Goal: Information Seeking & Learning: Learn about a topic

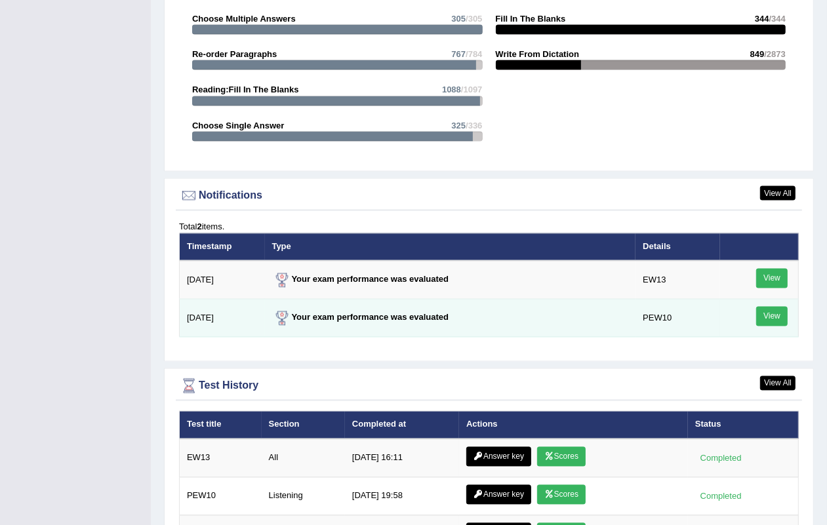
scroll to position [1393, 0]
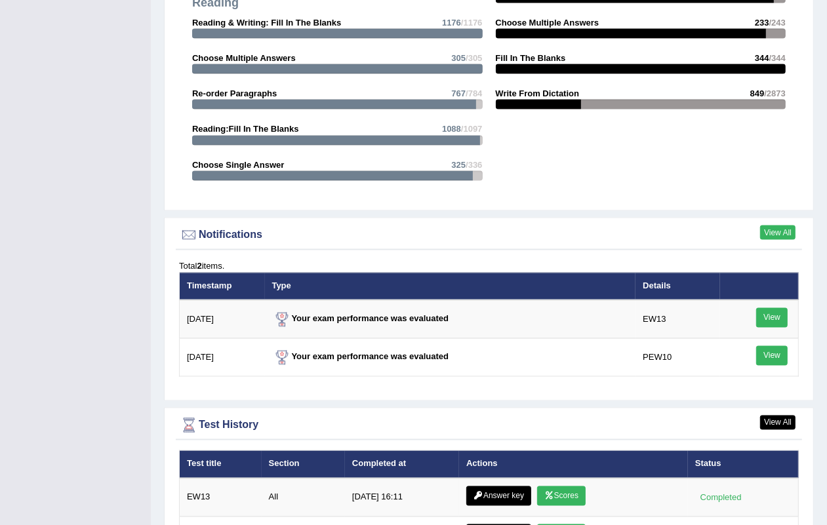
click at [778, 226] on link "View All" at bounding box center [777, 233] width 35 height 14
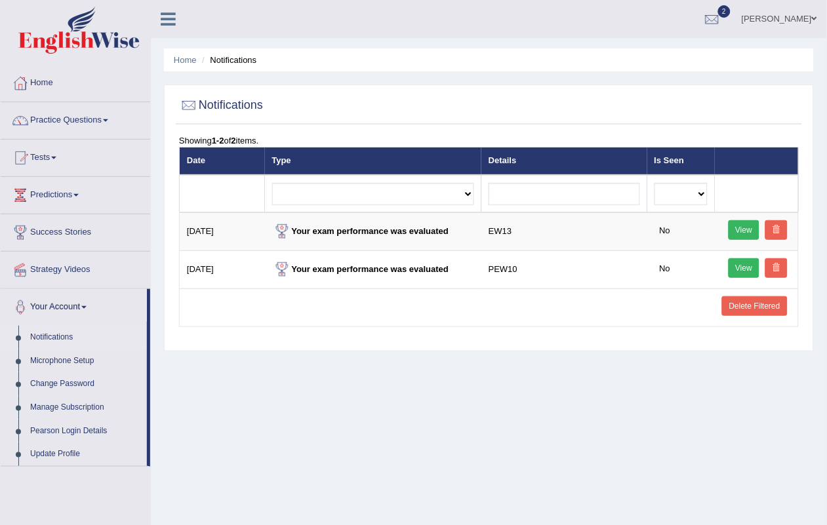
click at [779, 226] on span at bounding box center [776, 230] width 8 height 8
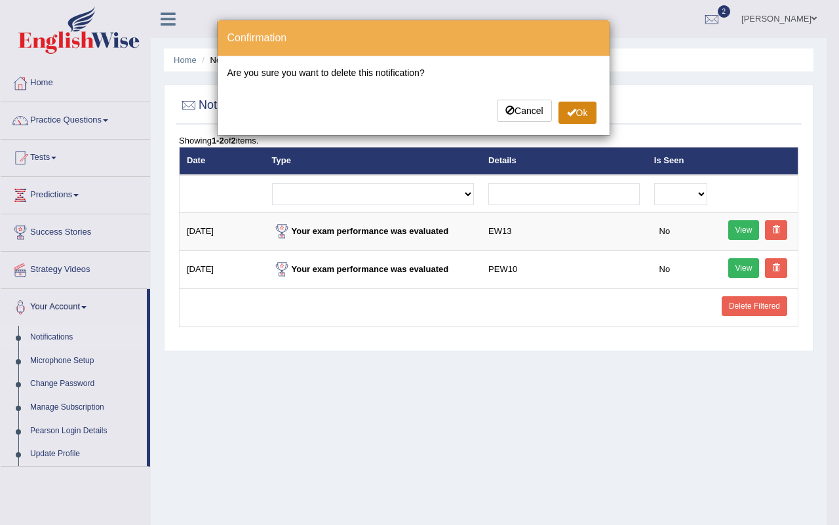
click at [584, 110] on button "Ok" at bounding box center [578, 113] width 38 height 22
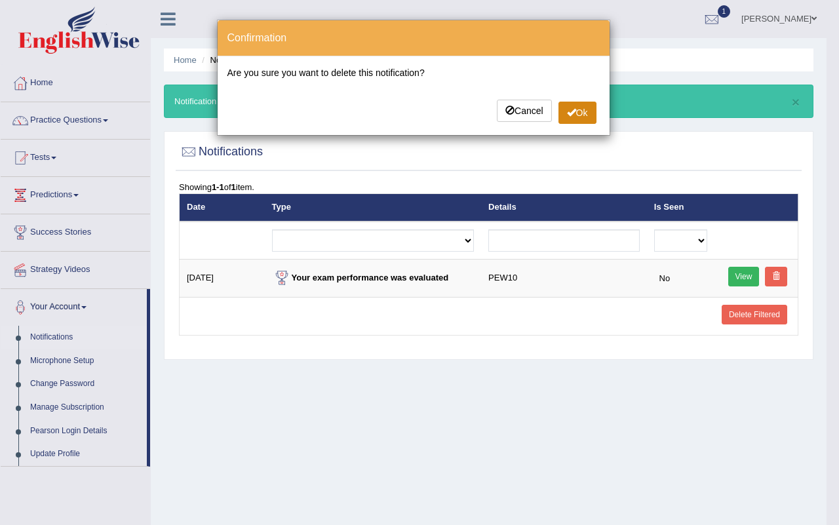
click at [561, 104] on button "Ok" at bounding box center [578, 113] width 38 height 22
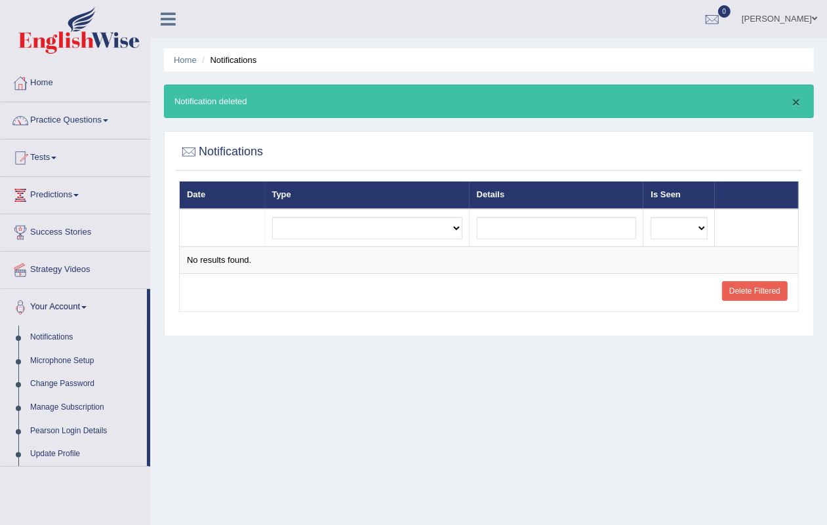
click at [795, 99] on button "×" at bounding box center [796, 102] width 8 height 14
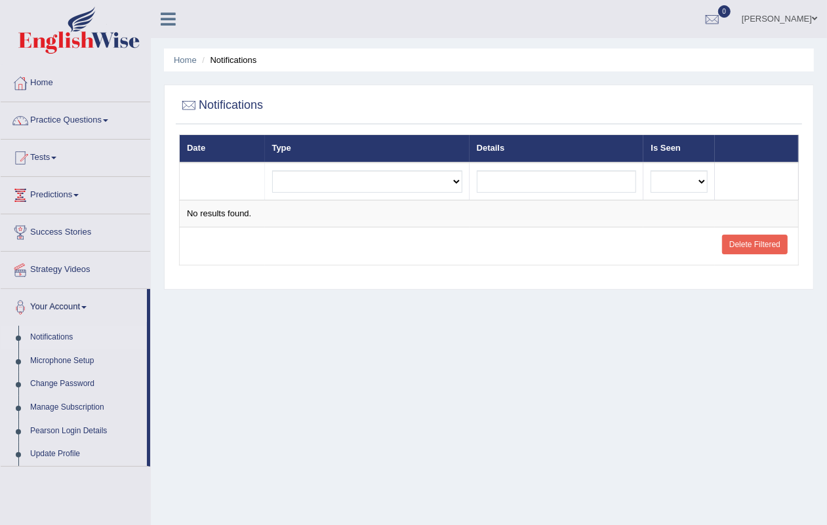
click at [750, 245] on link "Delete Filtered" at bounding box center [755, 245] width 66 height 20
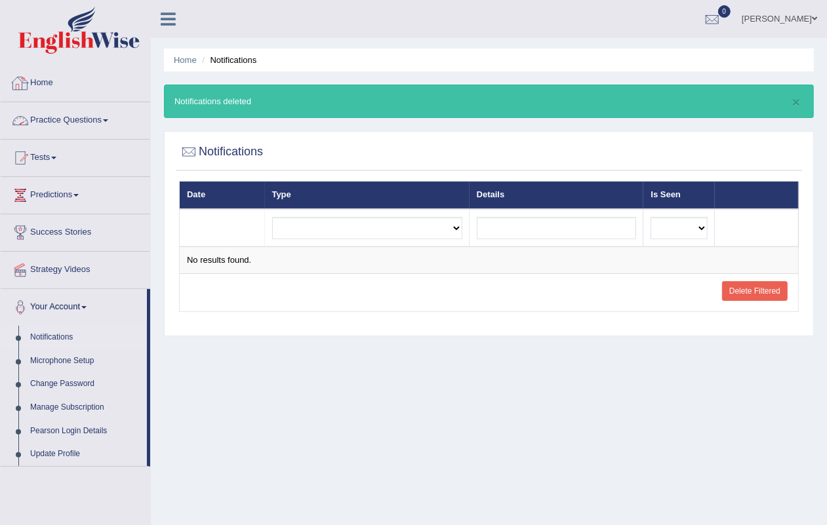
click at [51, 89] on link "Home" at bounding box center [76, 81] width 150 height 33
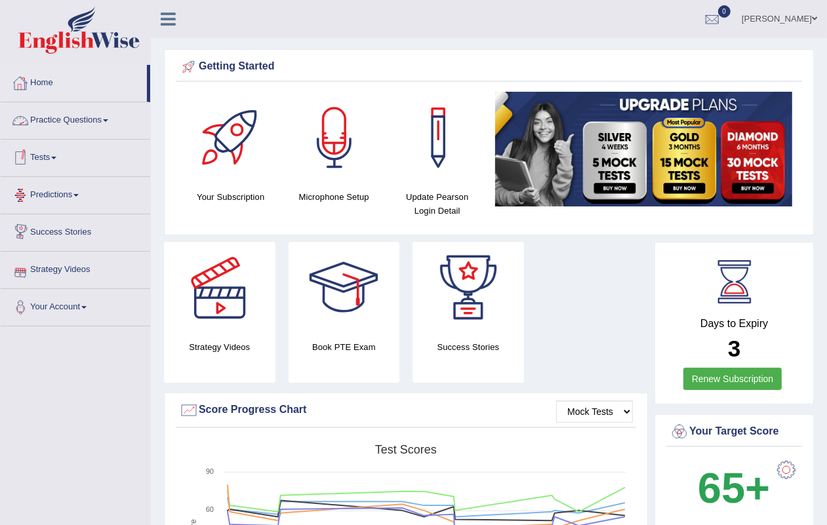
click at [50, 79] on link "Home" at bounding box center [74, 81] width 146 height 33
click at [35, 150] on link "Tests" at bounding box center [76, 156] width 150 height 33
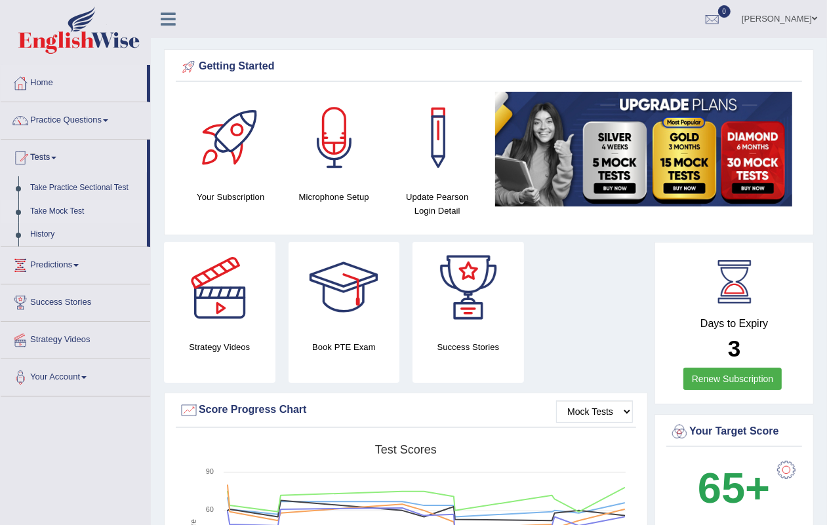
click at [69, 201] on link "Take Mock Test" at bounding box center [85, 212] width 123 height 24
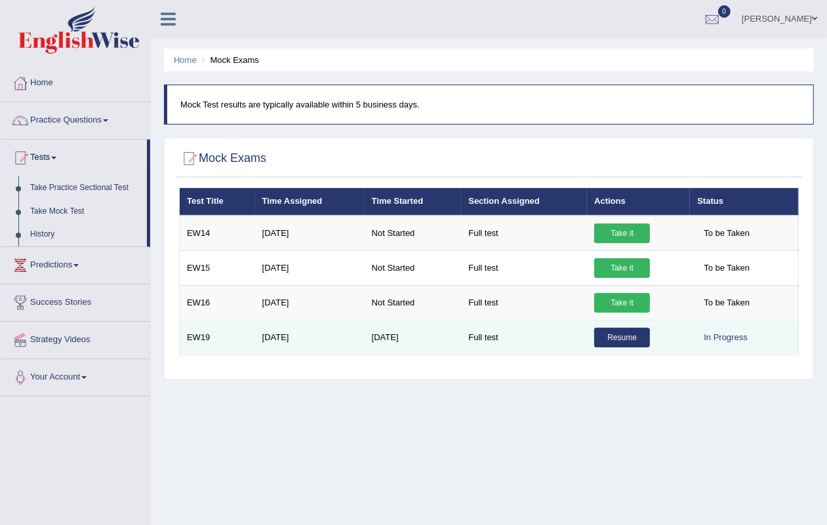
click at [636, 335] on link "Resume" at bounding box center [622, 338] width 56 height 20
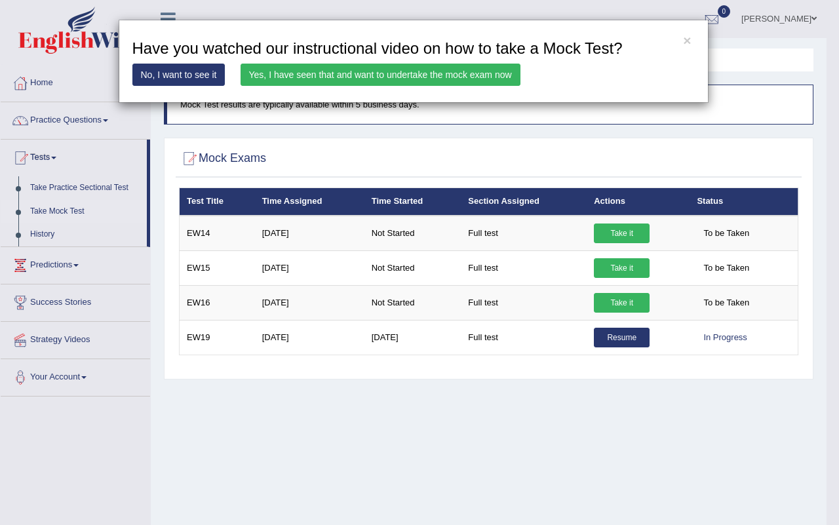
click at [353, 431] on div "× Have you watched our instructional video on how to take a Mock Test? No, I wa…" at bounding box center [419, 262] width 839 height 525
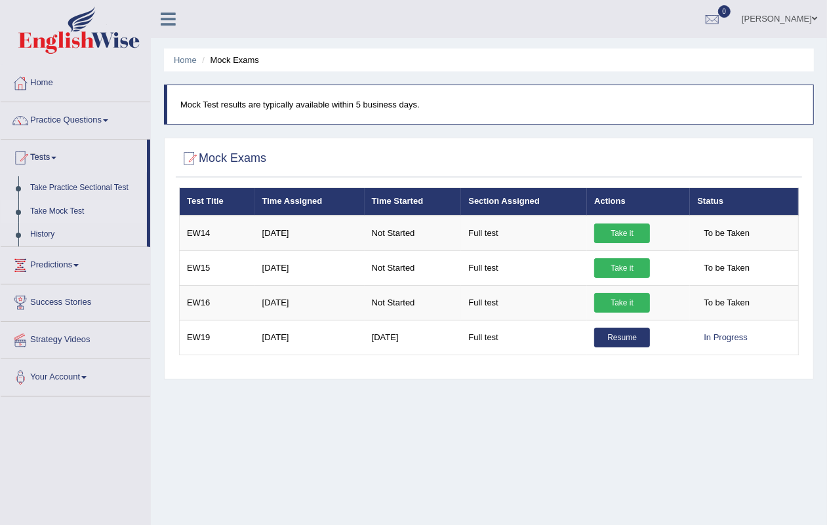
click at [62, 205] on link "Take Mock Test" at bounding box center [85, 212] width 123 height 24
click at [51, 227] on link "History" at bounding box center [85, 235] width 123 height 24
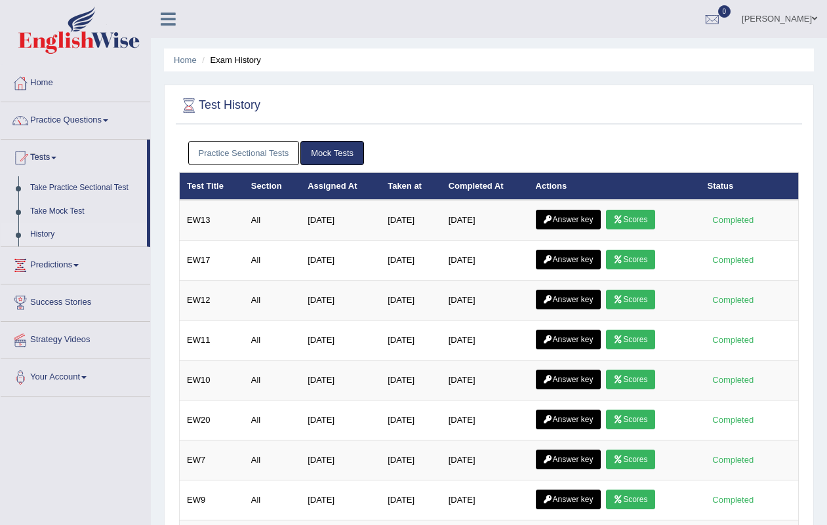
click at [577, 216] on link "Answer key" at bounding box center [568, 220] width 65 height 20
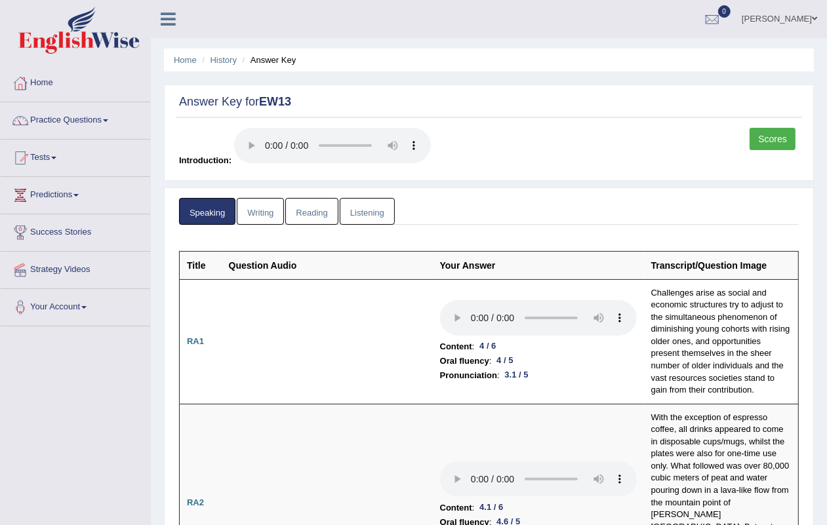
click at [54, 150] on link "Tests" at bounding box center [76, 156] width 150 height 33
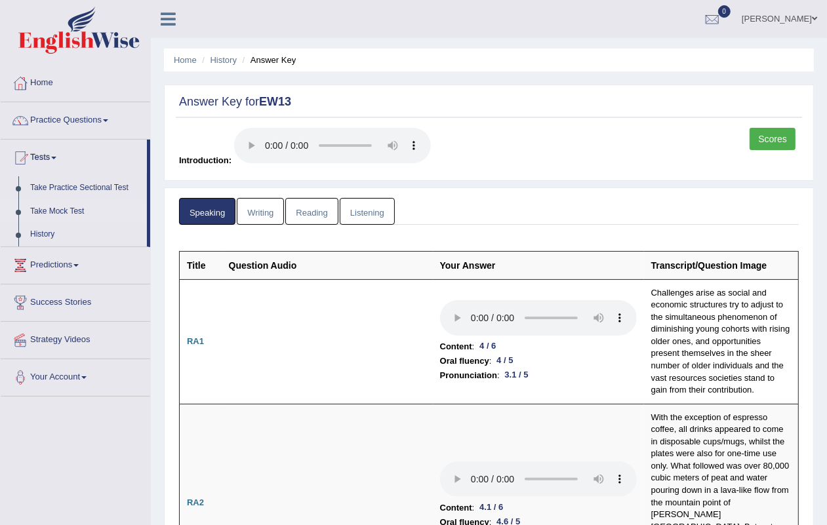
click at [90, 202] on link "Take Mock Test" at bounding box center [85, 212] width 123 height 24
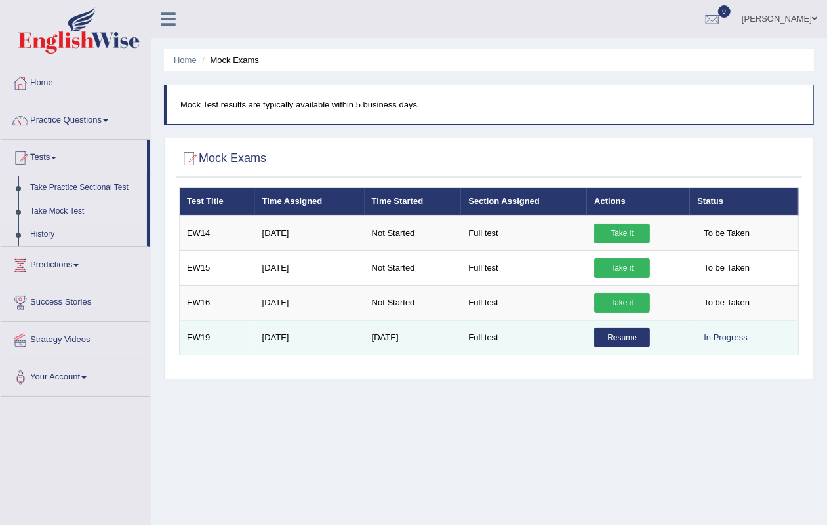
click at [372, 335] on td "[DATE]" at bounding box center [413, 337] width 97 height 35
click at [433, 329] on td "[DATE]" at bounding box center [413, 337] width 97 height 35
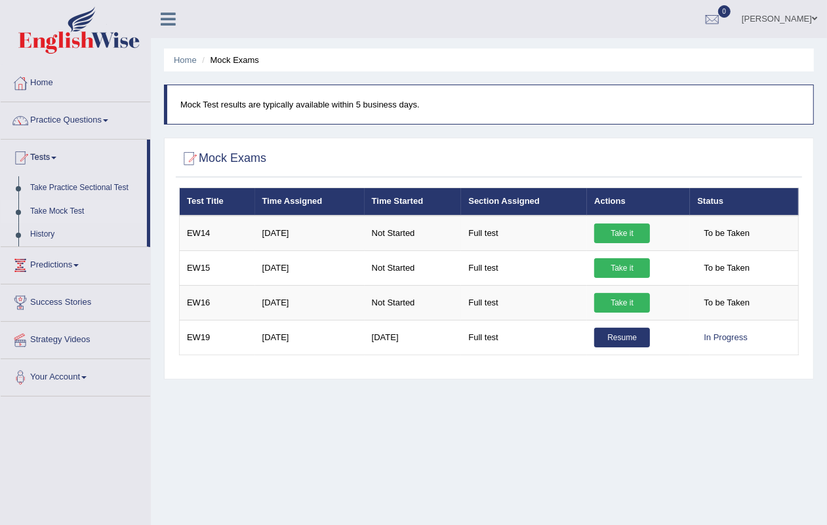
drag, startPoint x: 433, startPoint y: 329, endPoint x: 414, endPoint y: 201, distance: 128.5
click at [414, 201] on table "Test Title Time Assigned Time Started Section Assigned Actions Status EW14 Aug …" at bounding box center [489, 272] width 620 height 168
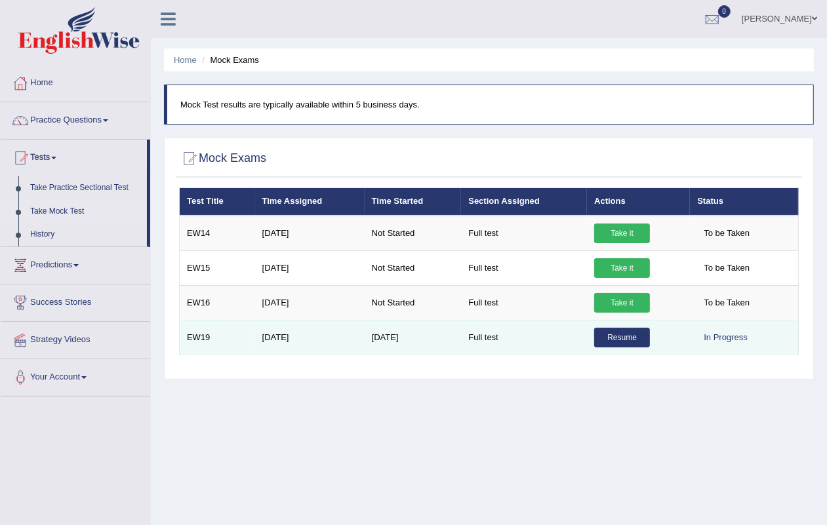
click at [496, 336] on td "Full test" at bounding box center [524, 337] width 126 height 35
drag, startPoint x: 355, startPoint y: 226, endPoint x: 345, endPoint y: 338, distance: 112.0
click at [346, 348] on tbody "EW14 Aug 18, 2025 Not Started Full test Take it To be Taken EW15 Aug 18, 2025 N…" at bounding box center [489, 286] width 619 height 140
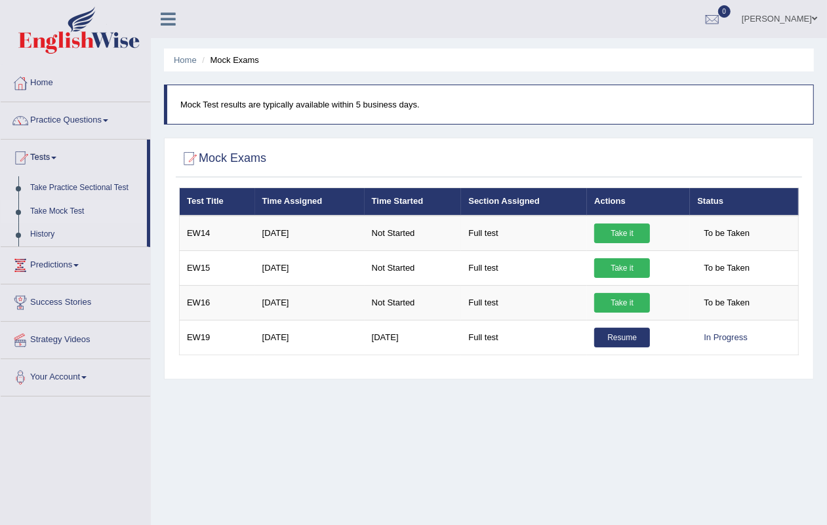
drag, startPoint x: 295, startPoint y: 230, endPoint x: 740, endPoint y: 361, distance: 463.5
click at [740, 361] on div "× Have you watched our instructional video on how to take a Mock Test? No, I wa…" at bounding box center [489, 280] width 626 height 185
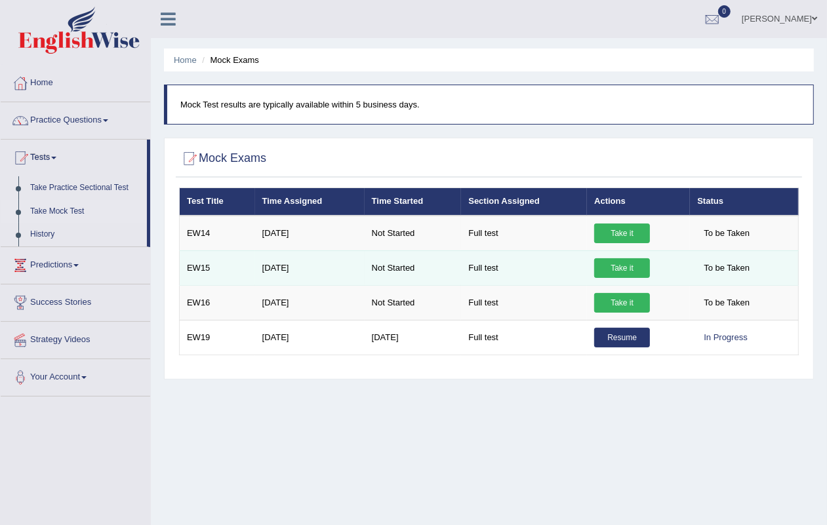
click at [290, 264] on td "Aug 18, 2025" at bounding box center [310, 267] width 110 height 35
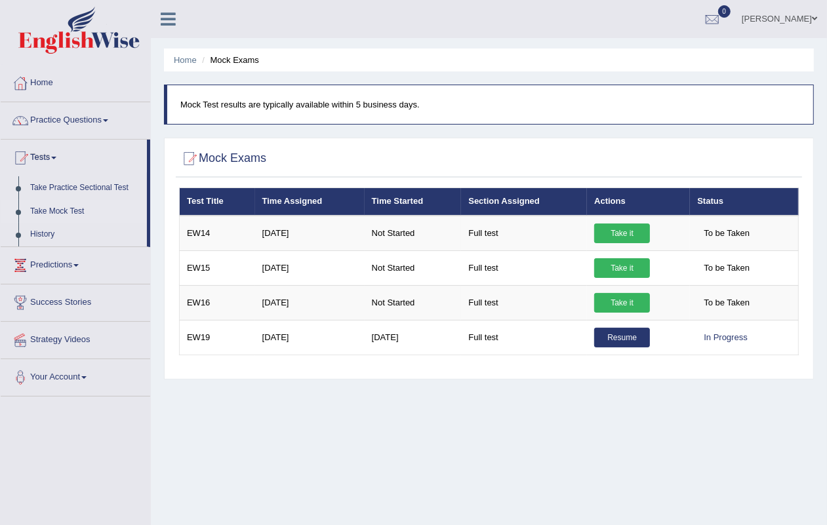
drag, startPoint x: 426, startPoint y: 96, endPoint x: 155, endPoint y: 102, distance: 270.9
click at [155, 102] on div "Home Mock Exams Mock Test results are typically available within 5 business day…" at bounding box center [489, 328] width 676 height 656
click at [358, 97] on blockquote "Mock Test results are typically available within 5 business days." at bounding box center [489, 105] width 650 height 40
drag, startPoint x: 182, startPoint y: 106, endPoint x: 572, endPoint y: 96, distance: 390.3
click at [572, 95] on blockquote "Mock Test results are typically available within 5 business days." at bounding box center [489, 105] width 650 height 40
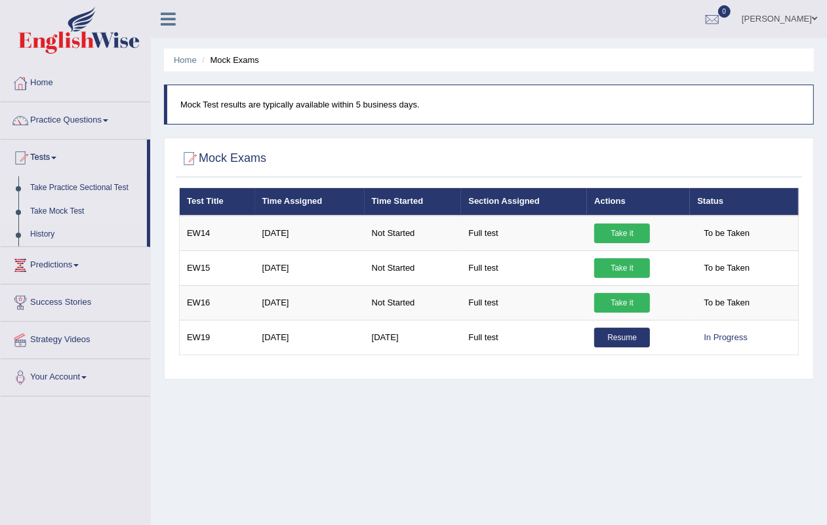
click at [426, 104] on p "Mock Test results are typically available within 5 business days." at bounding box center [490, 104] width 620 height 12
drag, startPoint x: 178, startPoint y: 104, endPoint x: 603, endPoint y: 119, distance: 425.9
click at [603, 119] on blockquote "Mock Test results are typically available within 5 business days." at bounding box center [489, 105] width 650 height 40
copy p "Mock Test results are typically available within 5 business days."
click at [420, 106] on p "Mock Test results are typically available within 5 business days." at bounding box center [490, 104] width 620 height 12
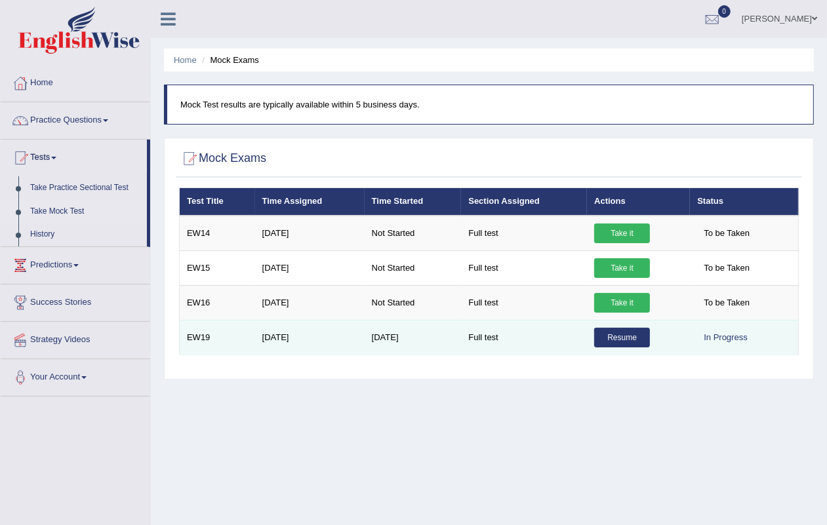
click at [624, 332] on link "Resume" at bounding box center [622, 338] width 56 height 20
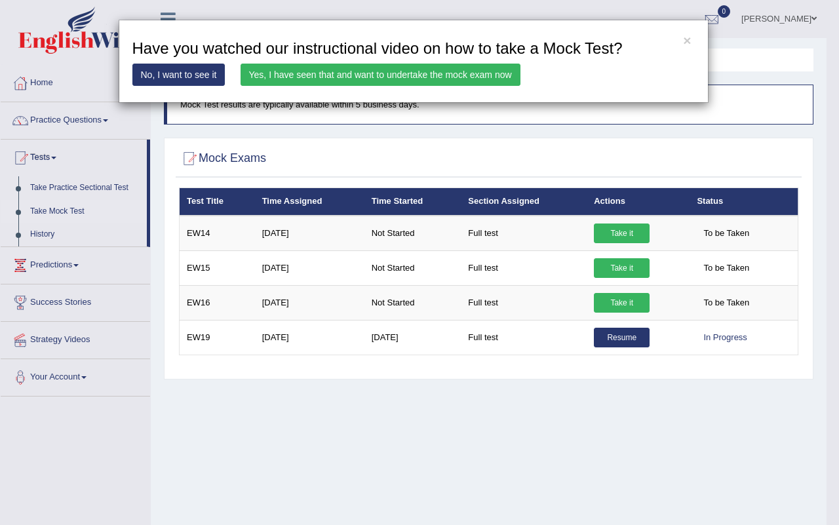
click at [309, 77] on link "Yes, I have seen that and want to undertake the mock exam now" at bounding box center [381, 75] width 280 height 22
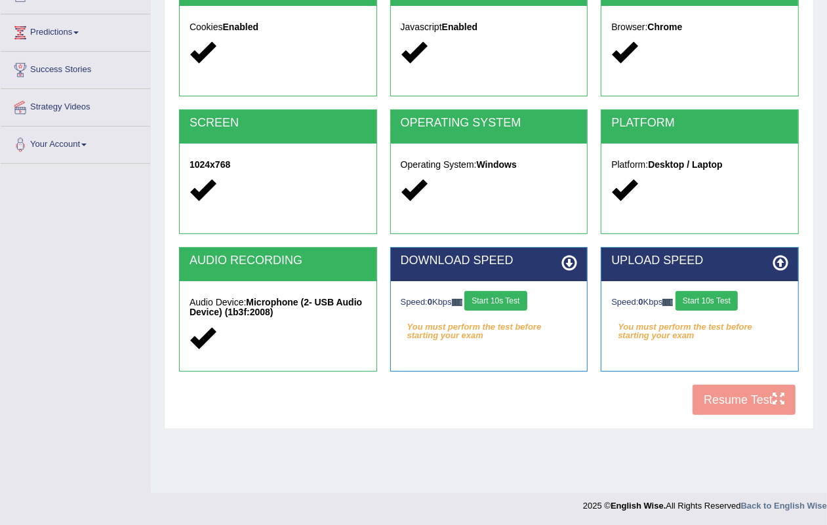
click at [502, 306] on button "Start 10s Test" at bounding box center [495, 301] width 62 height 20
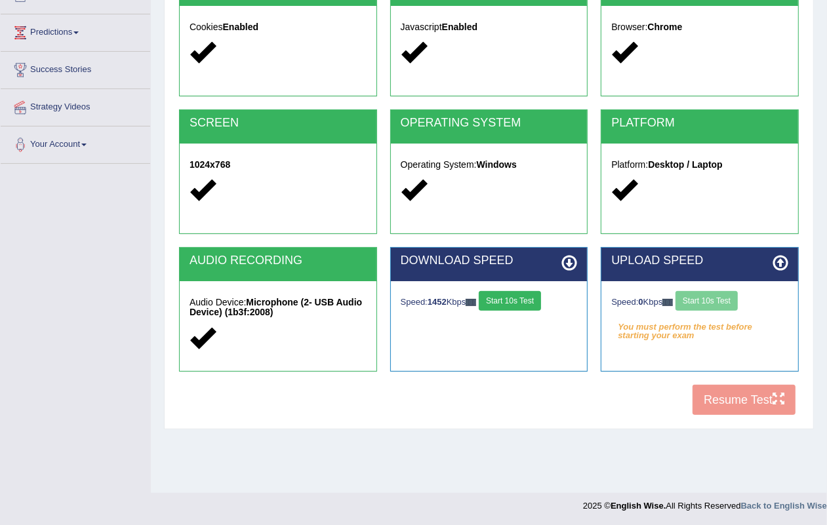
click at [696, 300] on div "Speed: 0 Kbps Start 10s Test" at bounding box center [699, 302] width 177 height 23
click at [708, 298] on div "Speed: 0 Kbps Start 10s Test" at bounding box center [699, 302] width 177 height 23
click at [708, 298] on button "Start 10s Test" at bounding box center [706, 301] width 62 height 20
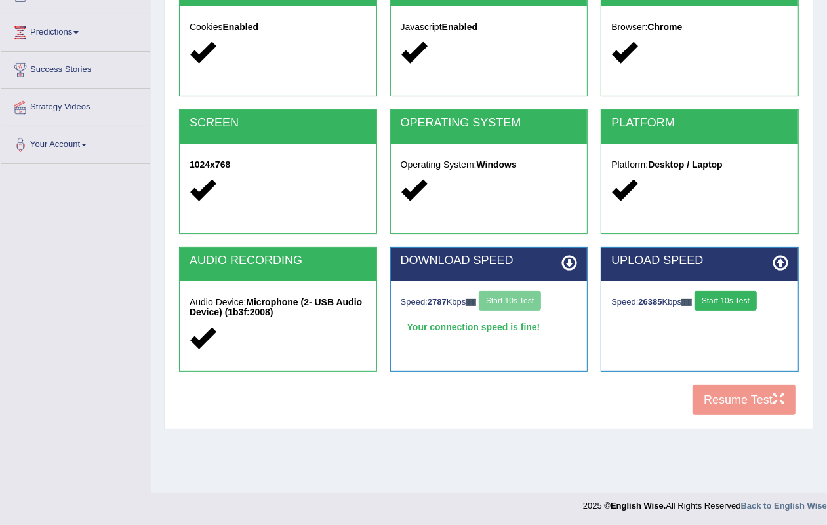
click at [708, 304] on button "Start 10s Test" at bounding box center [725, 301] width 62 height 20
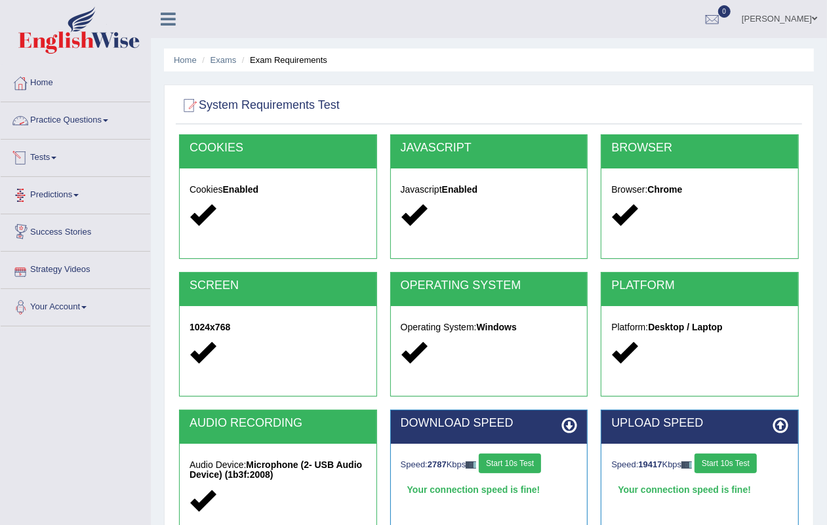
click at [37, 164] on link "Tests" at bounding box center [76, 156] width 150 height 33
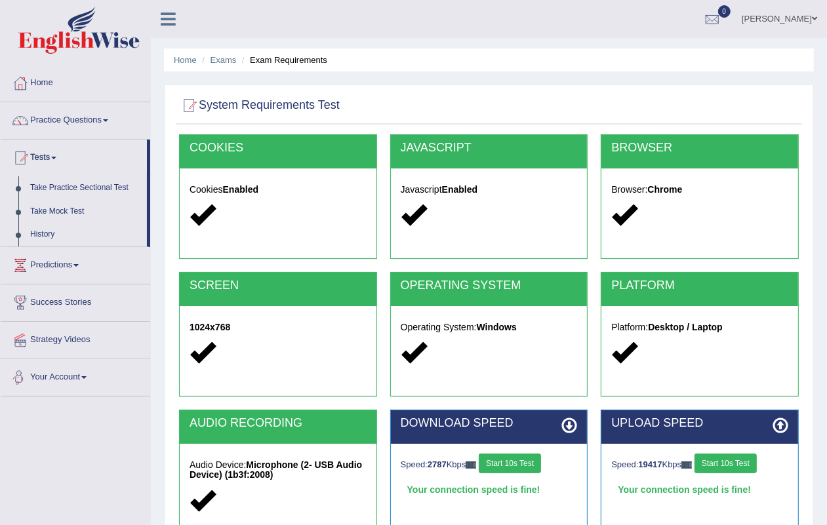
click at [86, 296] on link "Success Stories" at bounding box center [76, 301] width 150 height 33
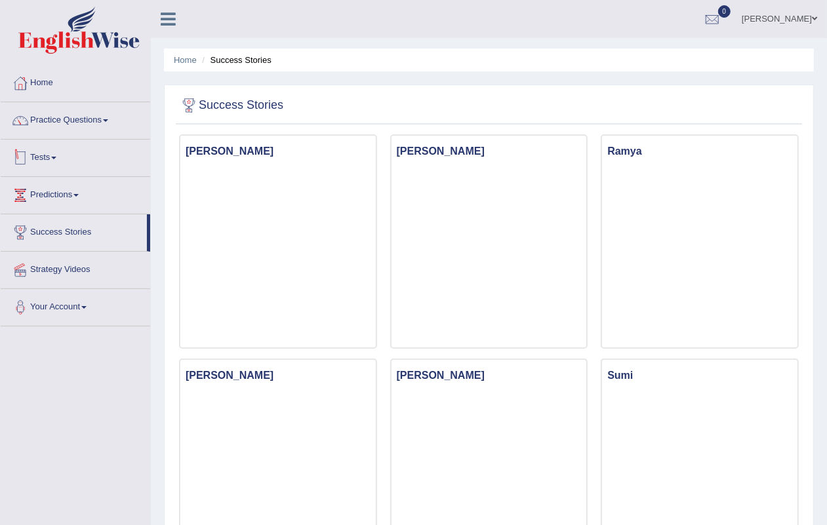
click at [43, 153] on link "Tests" at bounding box center [76, 156] width 150 height 33
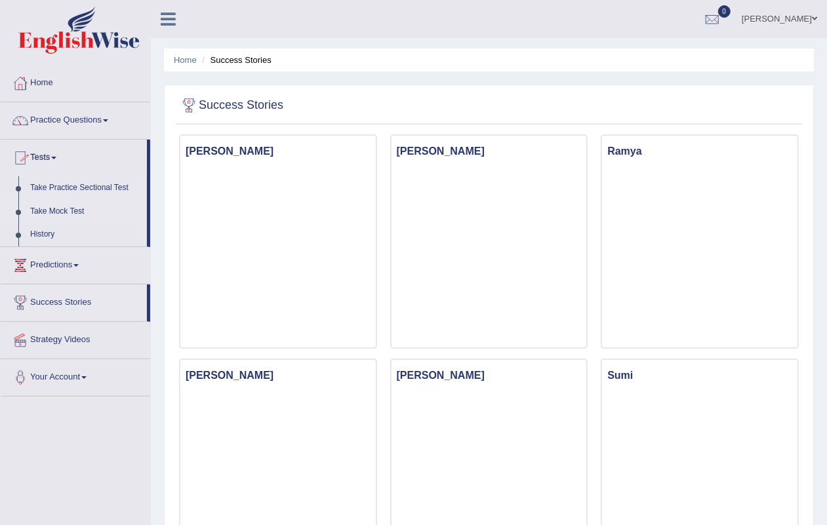
click at [63, 207] on link "Take Mock Test" at bounding box center [85, 212] width 123 height 24
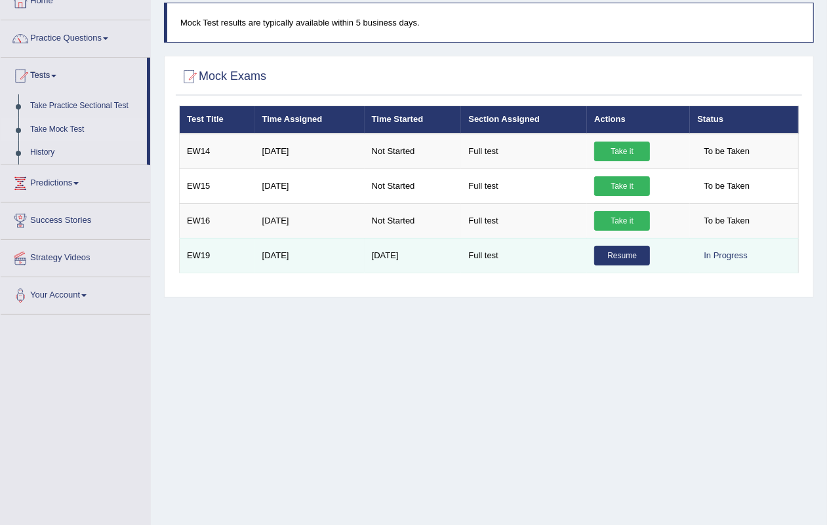
click at [614, 250] on link "Resume" at bounding box center [622, 256] width 56 height 20
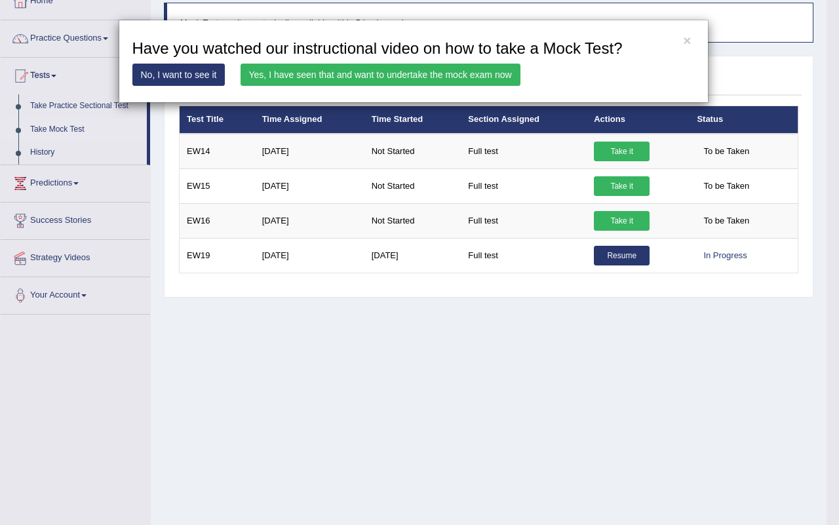
click at [438, 64] on link "Yes, I have seen that and want to undertake the mock exam now" at bounding box center [381, 75] width 280 height 22
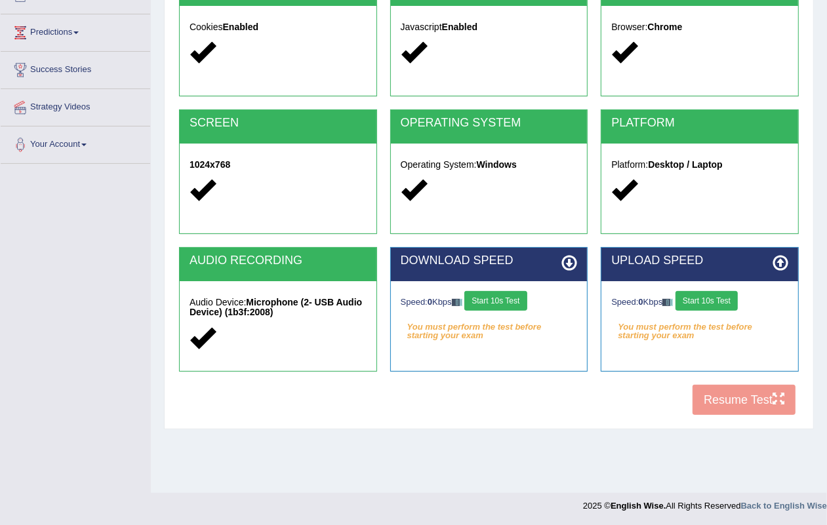
click at [500, 302] on button "Start 10s Test" at bounding box center [495, 301] width 62 height 20
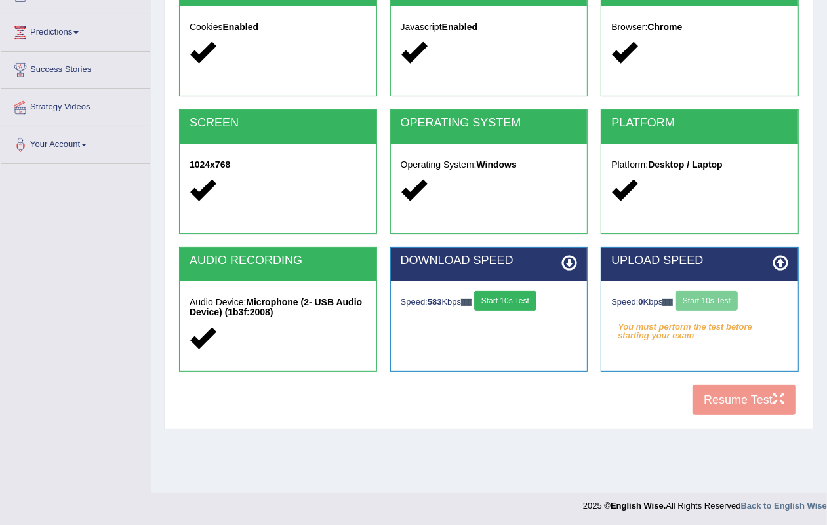
click at [506, 304] on button "Start 10s Test" at bounding box center [505, 301] width 62 height 20
click at [506, 305] on button "Start 10s Test" at bounding box center [510, 301] width 62 height 20
click at [715, 300] on button "Start 10s Test" at bounding box center [706, 301] width 62 height 20
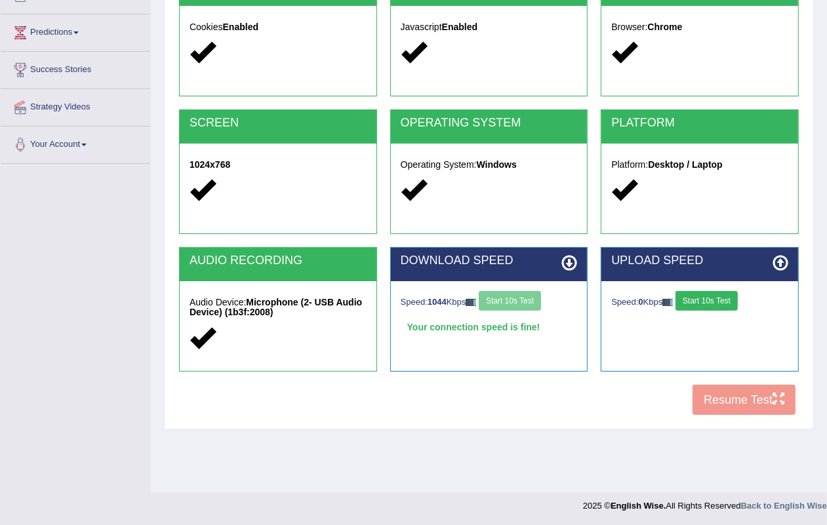
click at [715, 300] on button "Start 10s Test" at bounding box center [706, 301] width 62 height 20
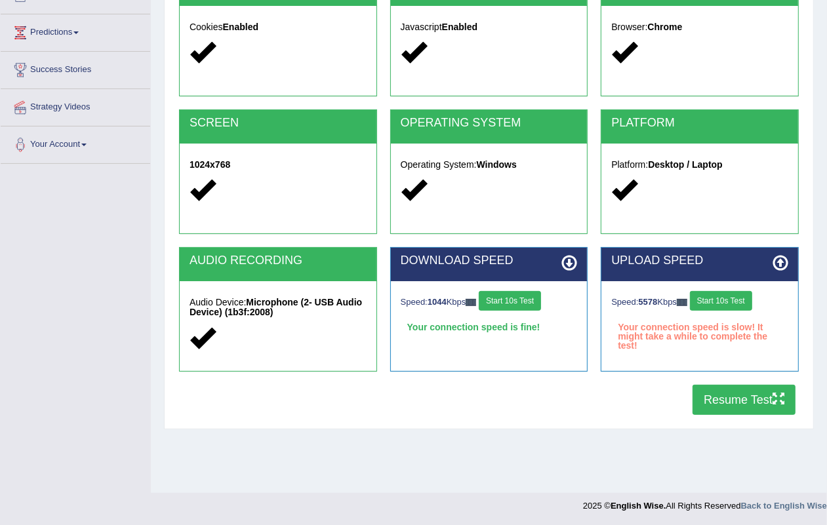
click at [715, 300] on button "Start 10s Test" at bounding box center [721, 301] width 62 height 20
click at [730, 402] on button "Resume Test" at bounding box center [743, 400] width 103 height 30
click at [709, 382] on div "UPLOAD SPEED Speed: 11367 Kbps Start 10s Test Your connection speed is fine!" at bounding box center [699, 316] width 211 height 138
click at [748, 405] on button "Resume Test" at bounding box center [743, 400] width 103 height 30
click at [713, 389] on button "Resume Test" at bounding box center [743, 400] width 103 height 30
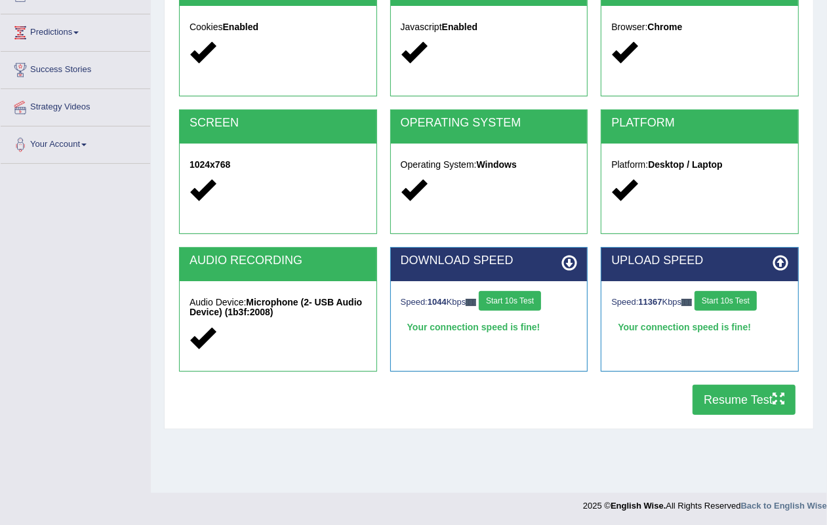
click at [705, 412] on button "Resume Test" at bounding box center [743, 400] width 103 height 30
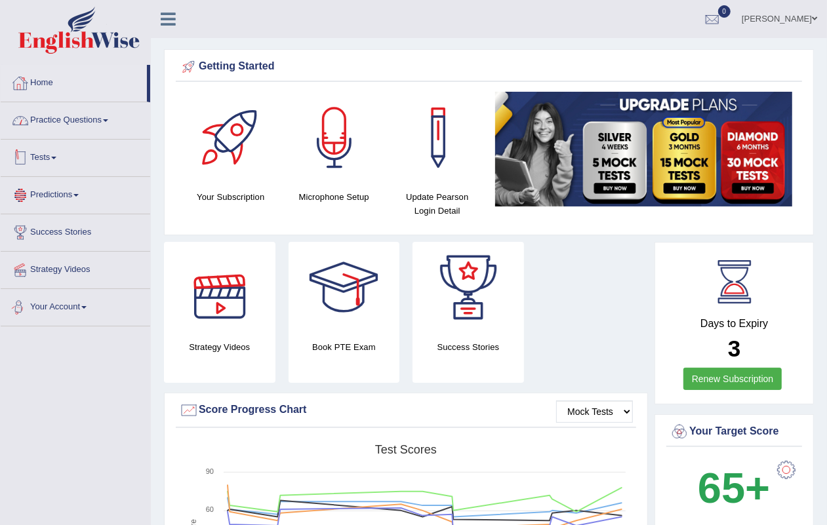
click at [47, 97] on link "Home" at bounding box center [74, 81] width 146 height 33
click at [47, 87] on link "Home" at bounding box center [74, 81] width 146 height 33
click at [54, 115] on link "Practice Questions" at bounding box center [76, 118] width 150 height 33
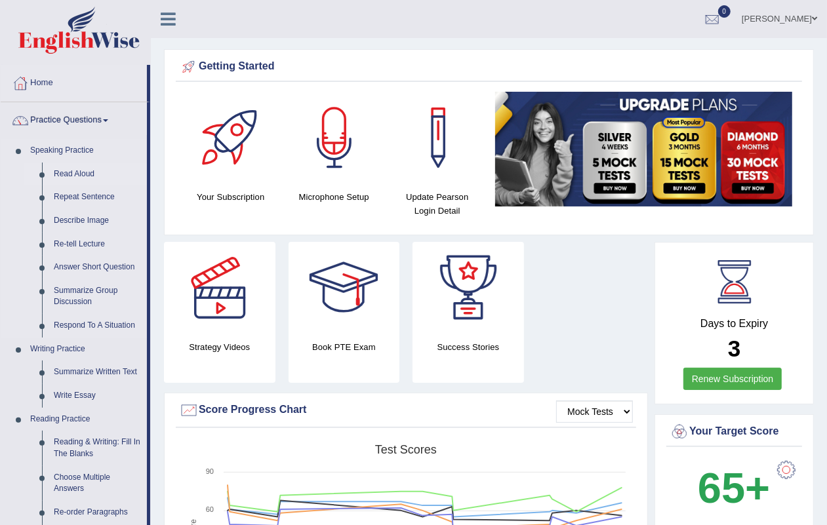
click at [66, 174] on link "Read Aloud" at bounding box center [97, 175] width 99 height 24
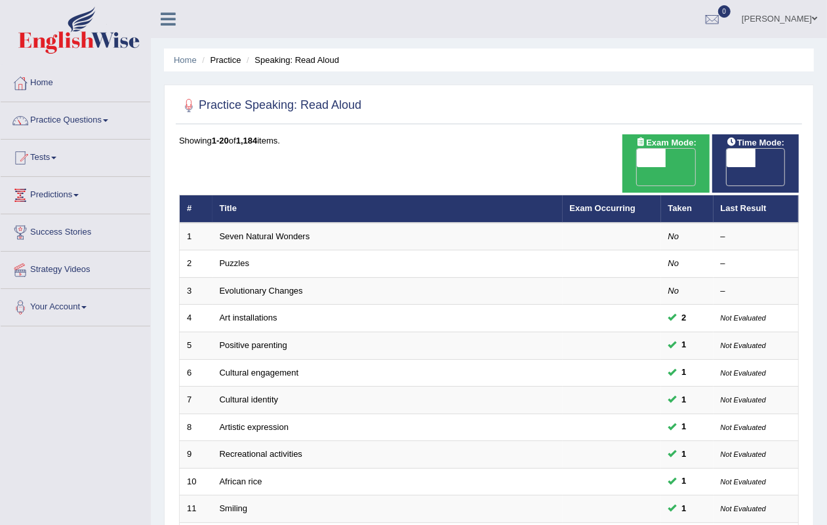
click at [495, 56] on ul "Home Practice Speaking: Read Aloud" at bounding box center [489, 60] width 650 height 23
click at [41, 77] on link "Home" at bounding box center [76, 81] width 150 height 33
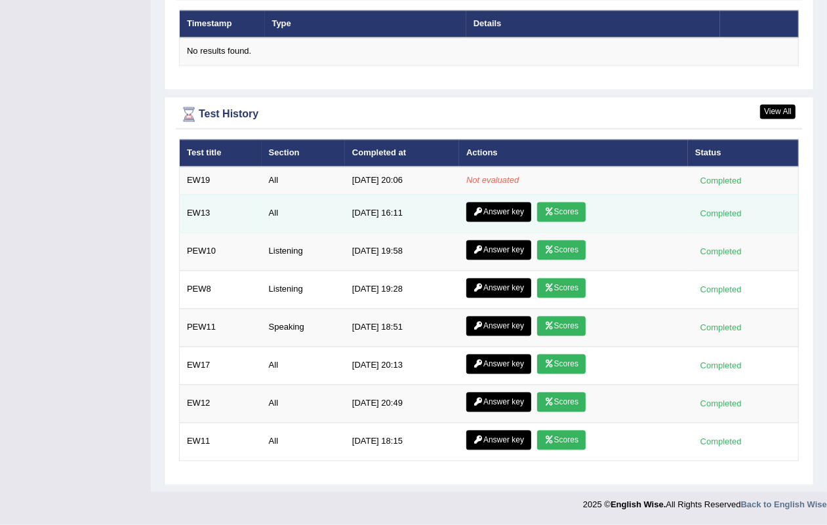
click at [554, 203] on link "Scores" at bounding box center [561, 213] width 49 height 20
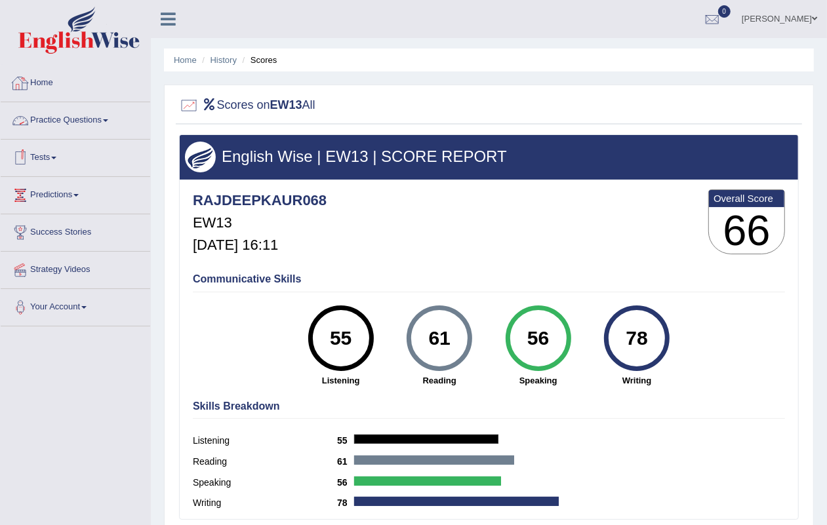
click at [47, 89] on link "Home" at bounding box center [76, 81] width 150 height 33
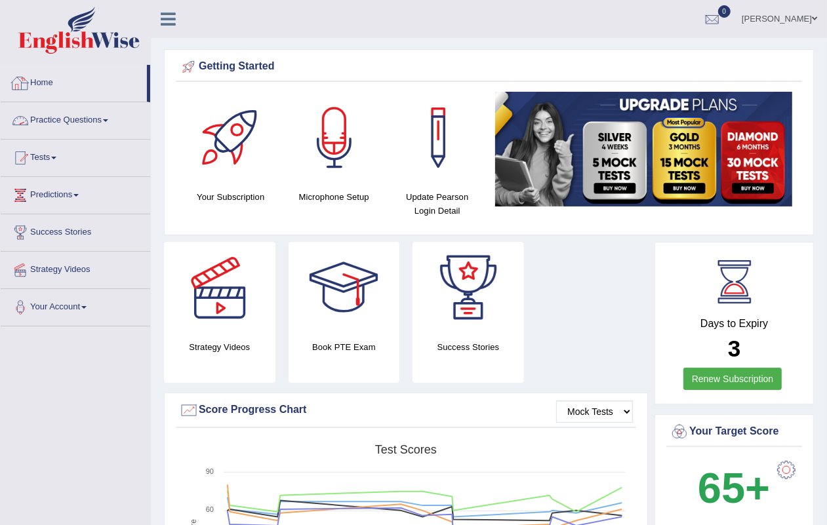
click at [50, 81] on link "Home" at bounding box center [74, 81] width 146 height 33
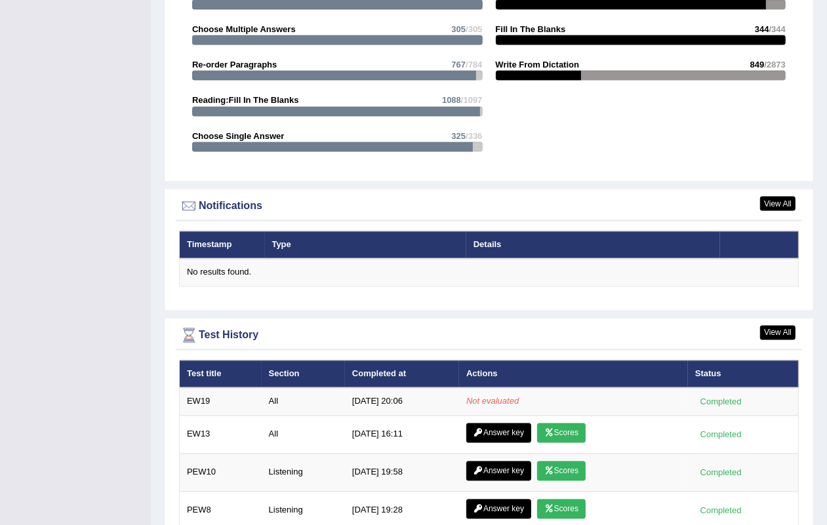
scroll to position [1632, 0]
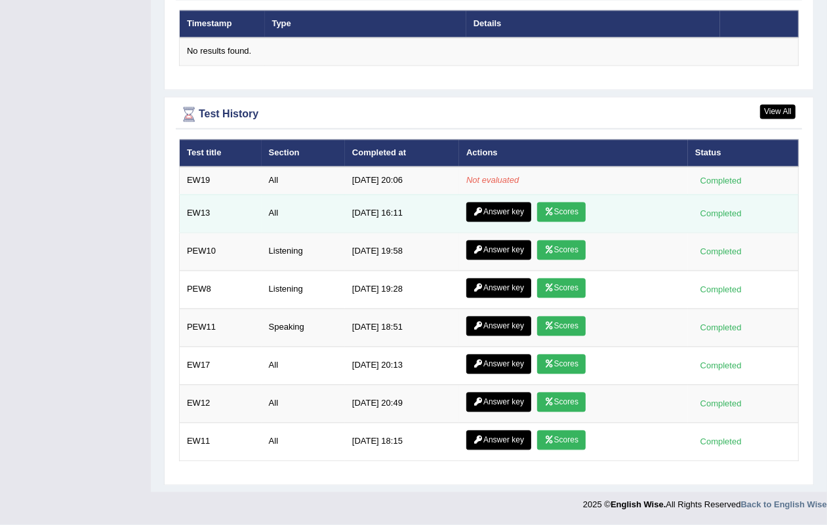
click at [569, 203] on link "Scores" at bounding box center [561, 213] width 49 height 20
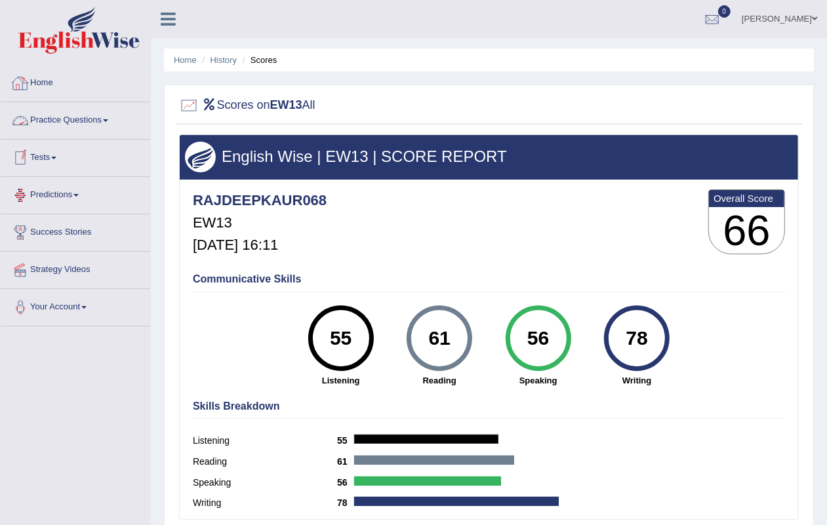
click at [36, 82] on link "Home" at bounding box center [76, 81] width 150 height 33
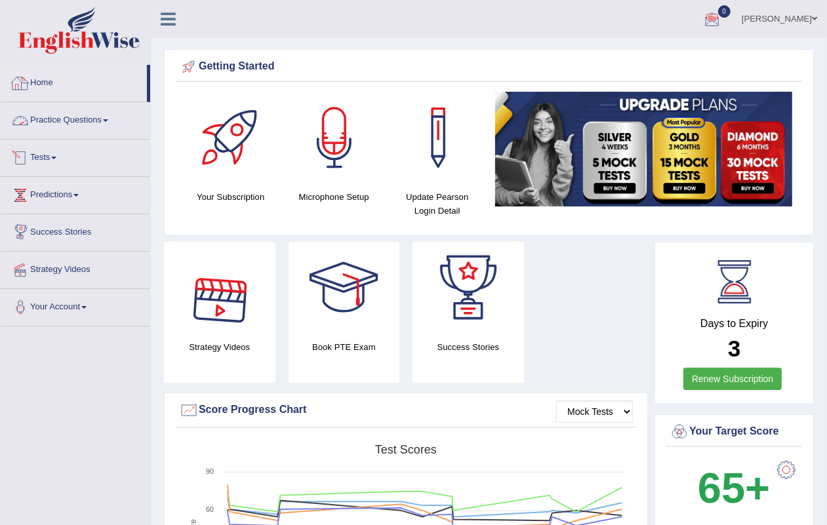
click at [33, 77] on link "Home" at bounding box center [74, 81] width 146 height 33
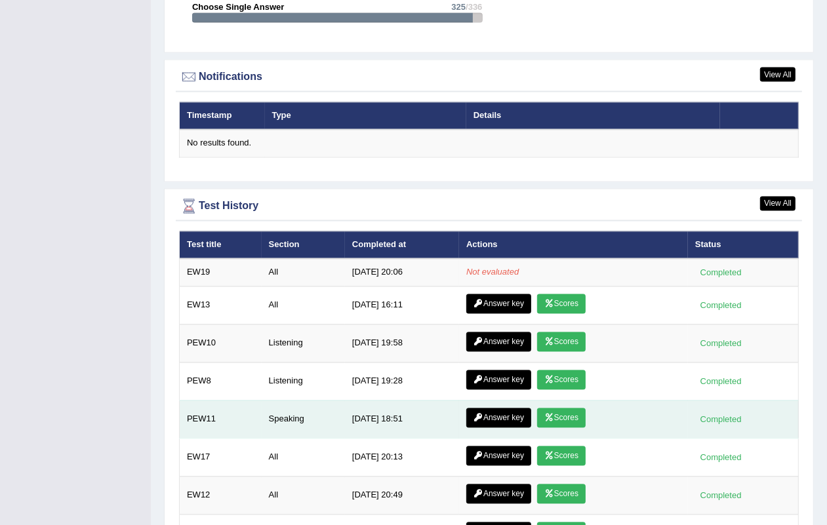
scroll to position [1632, 0]
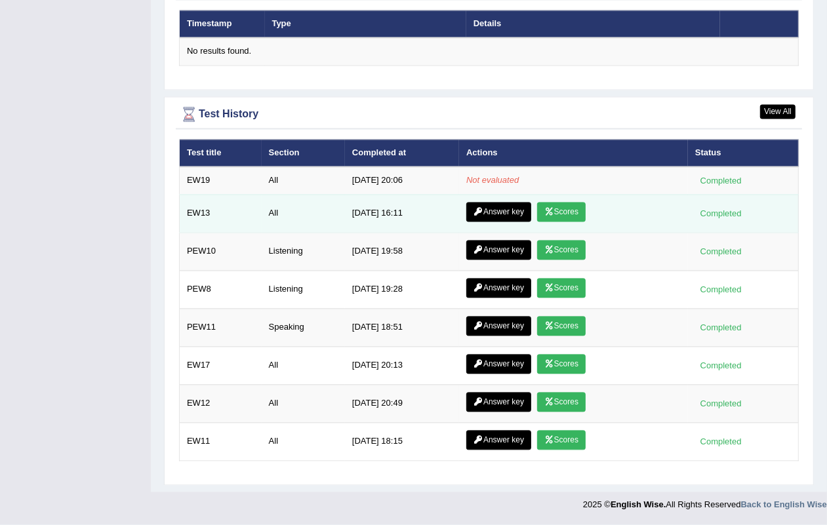
click at [548, 209] on icon at bounding box center [549, 213] width 10 height 8
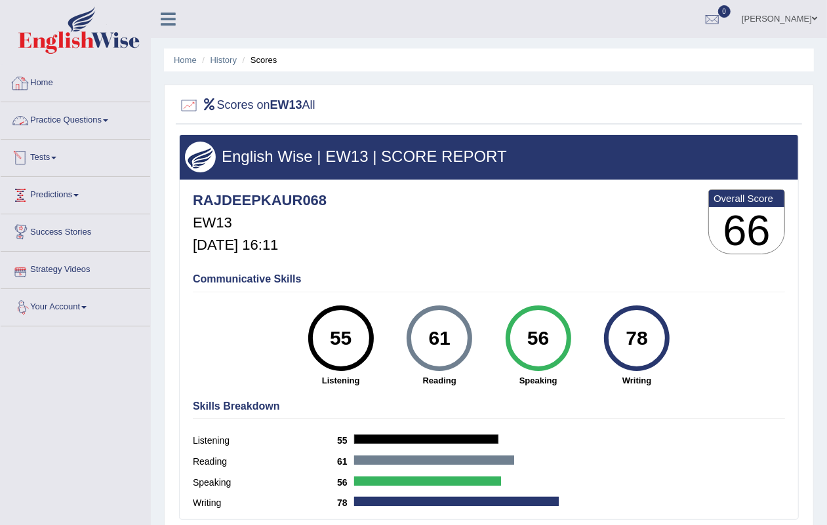
click at [39, 87] on link "Home" at bounding box center [76, 81] width 150 height 33
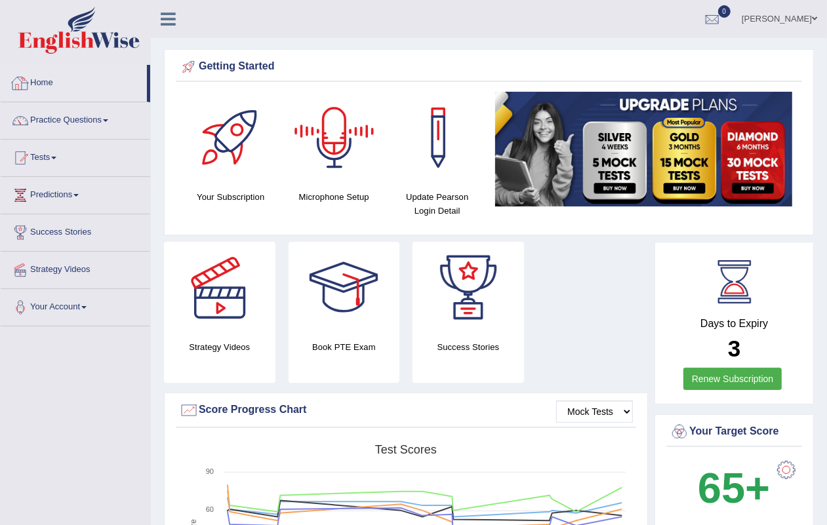
click at [54, 85] on link "Home" at bounding box center [74, 81] width 146 height 33
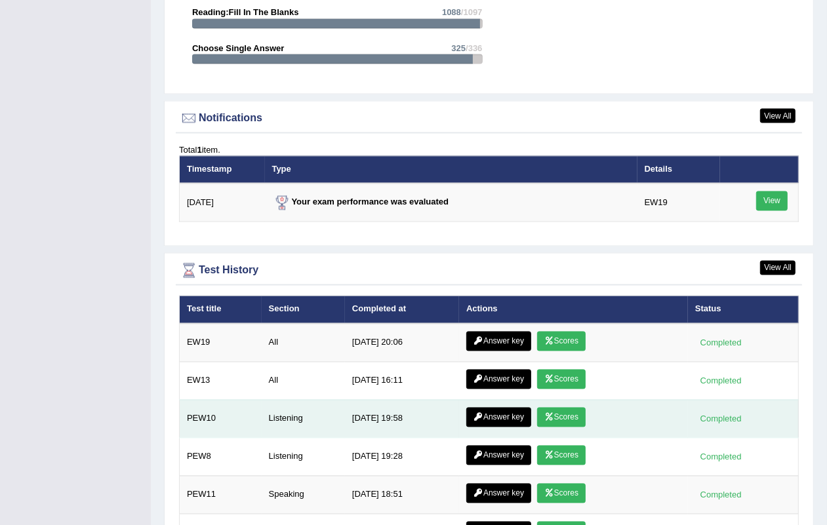
scroll to position [1557, 0]
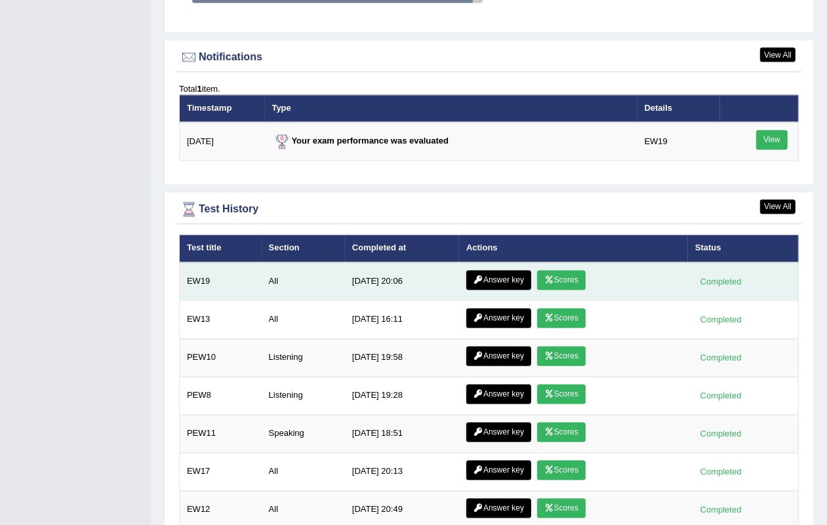
click at [537, 280] on link "Scores" at bounding box center [561, 281] width 49 height 20
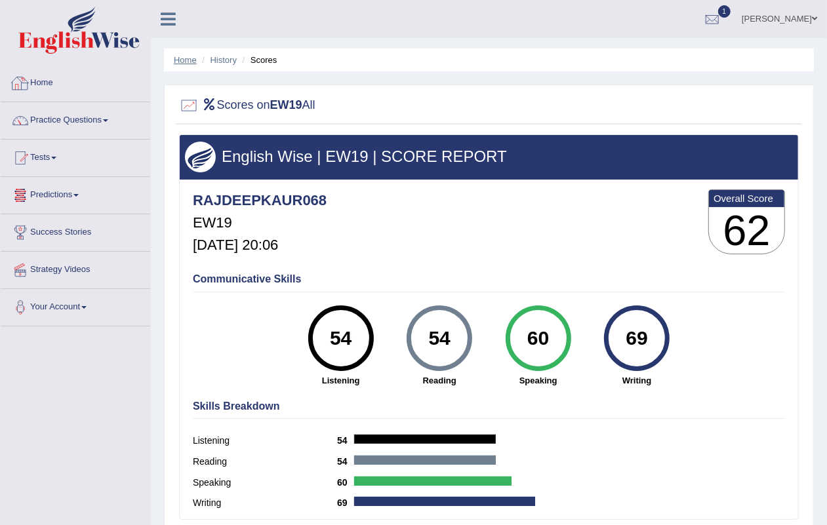
click at [185, 62] on link "Home" at bounding box center [185, 60] width 23 height 10
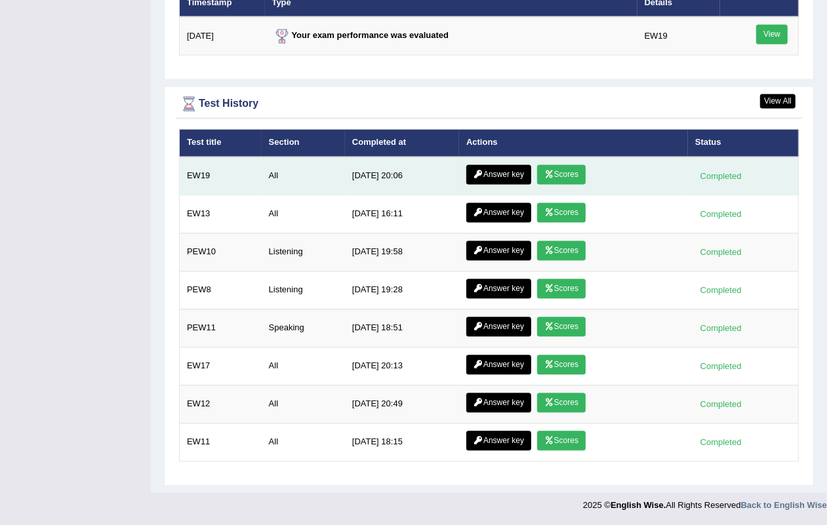
click at [495, 165] on link "Answer key" at bounding box center [498, 175] width 65 height 20
click at [494, 172] on link "Answer key" at bounding box center [498, 175] width 65 height 20
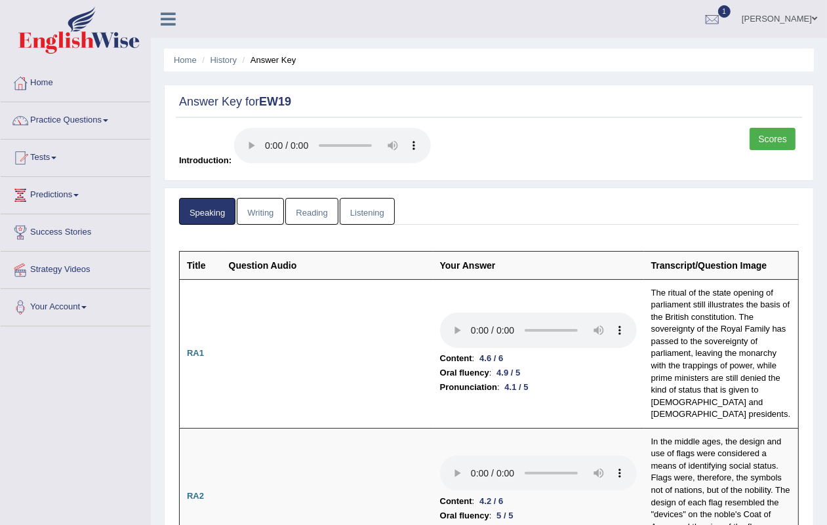
click at [266, 218] on link "Writing" at bounding box center [260, 211] width 47 height 27
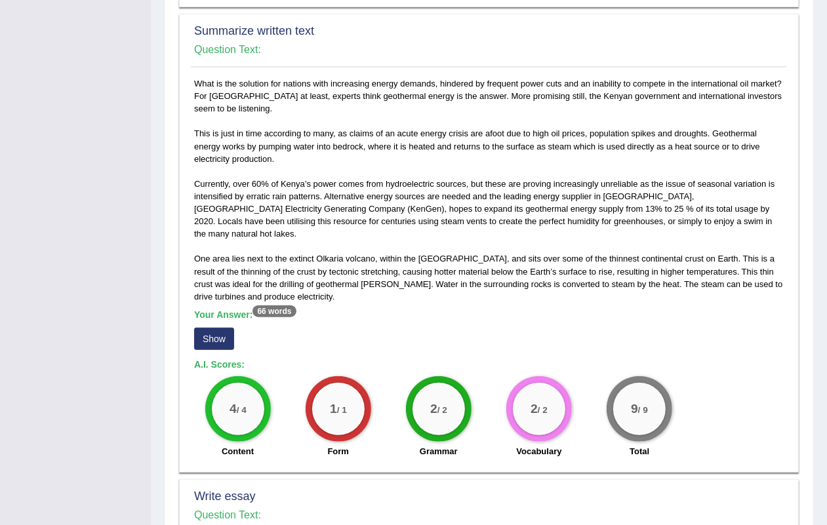
scroll to position [117, 0]
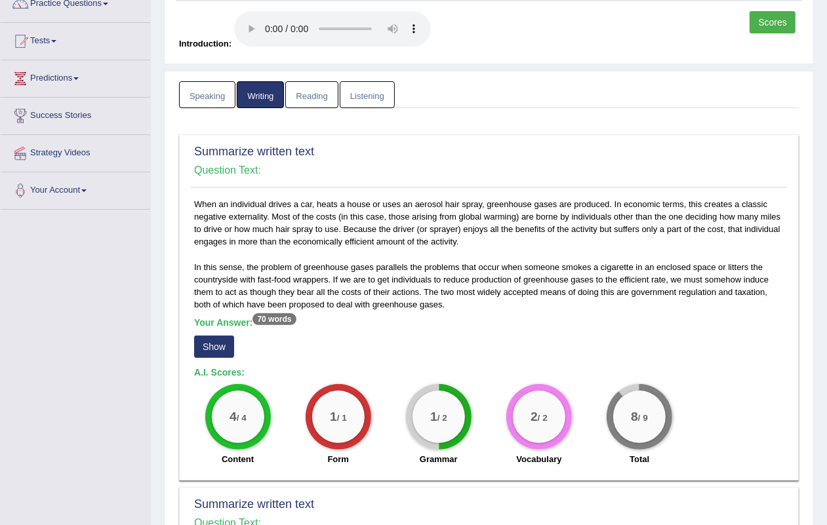
click at [307, 95] on link "Reading" at bounding box center [311, 94] width 52 height 27
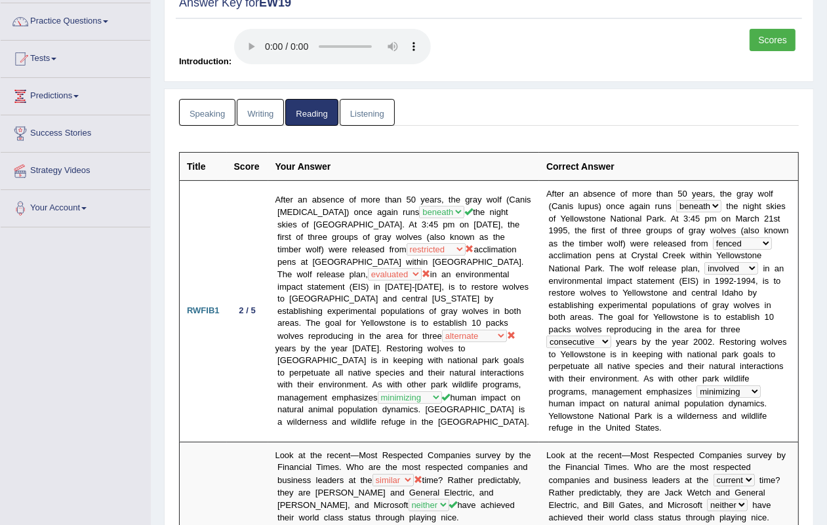
scroll to position [0, 0]
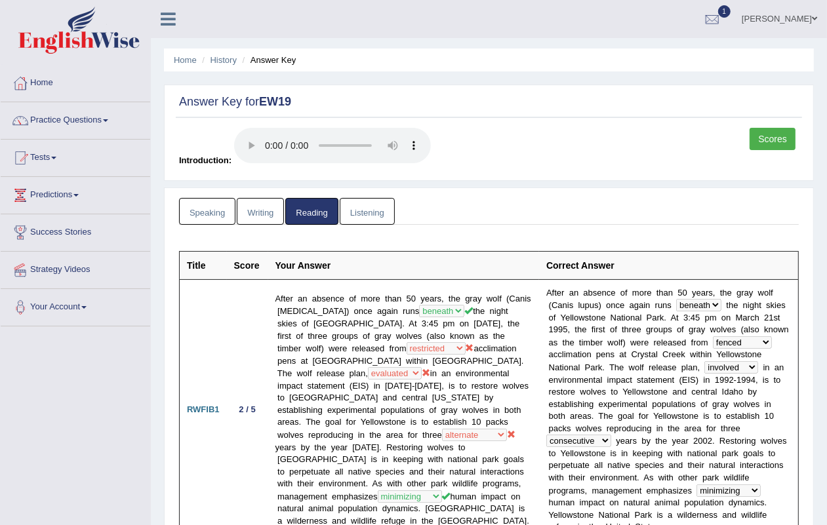
click at [364, 202] on link "Listening" at bounding box center [367, 211] width 55 height 27
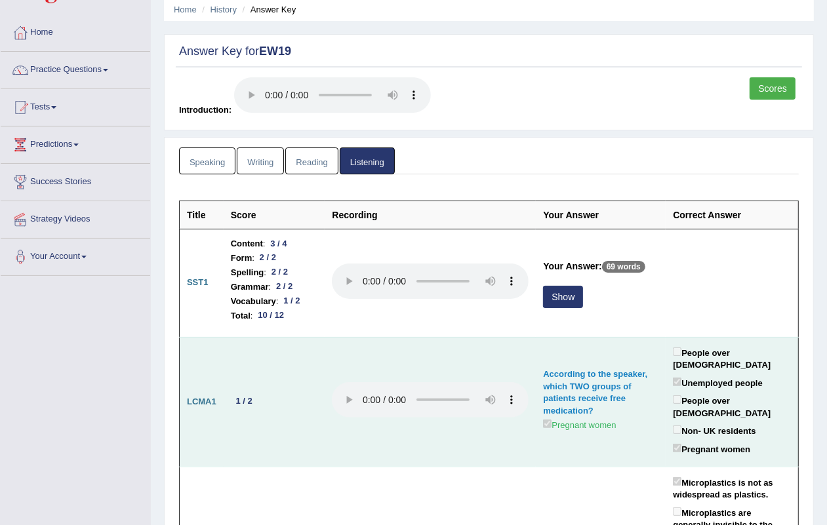
scroll to position [164, 0]
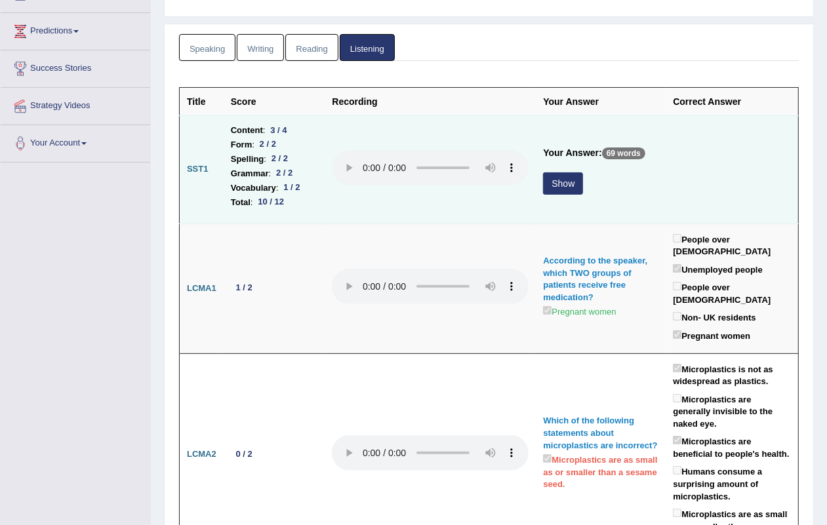
click at [543, 189] on button "Show" at bounding box center [563, 183] width 40 height 22
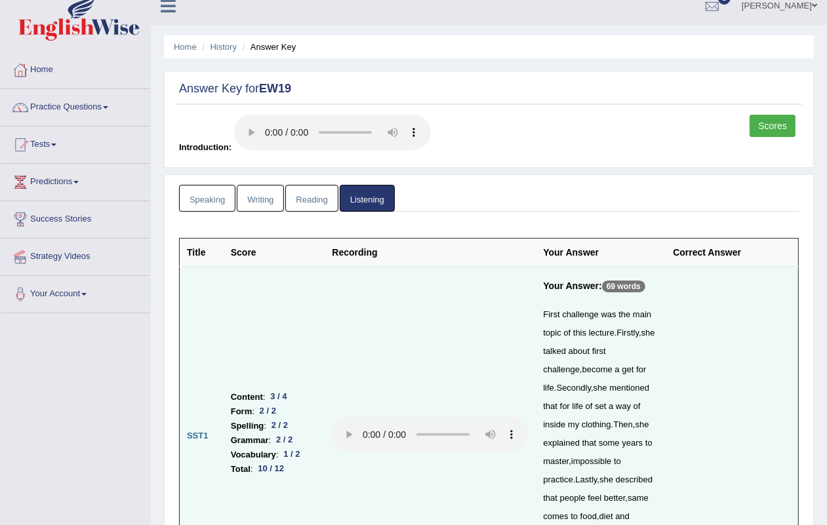
scroll to position [0, 0]
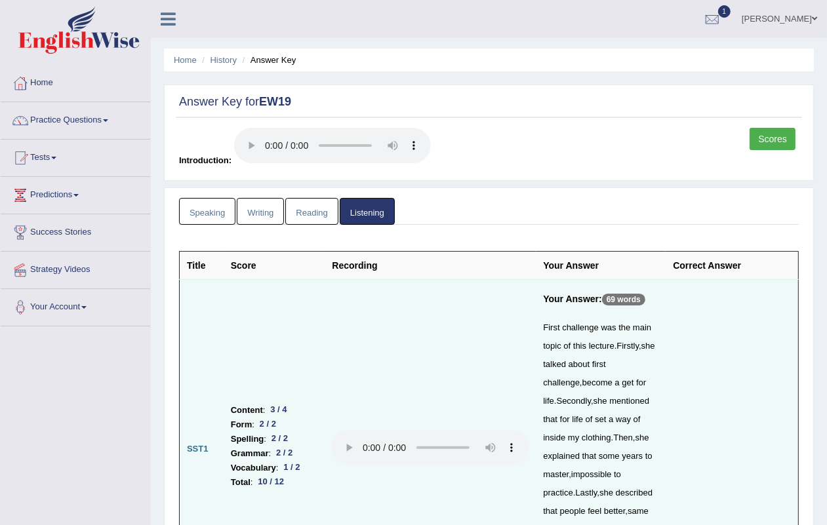
click at [300, 216] on link "Reading" at bounding box center [311, 211] width 52 height 27
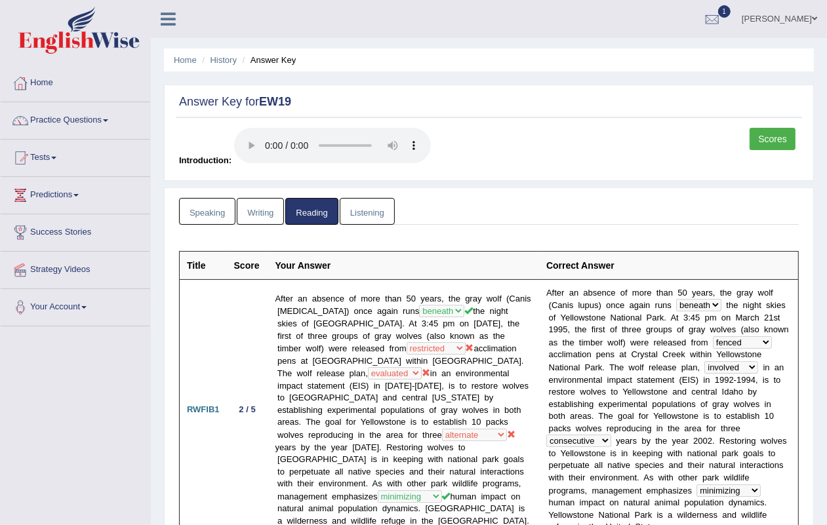
click at [253, 210] on link "Writing" at bounding box center [260, 211] width 47 height 27
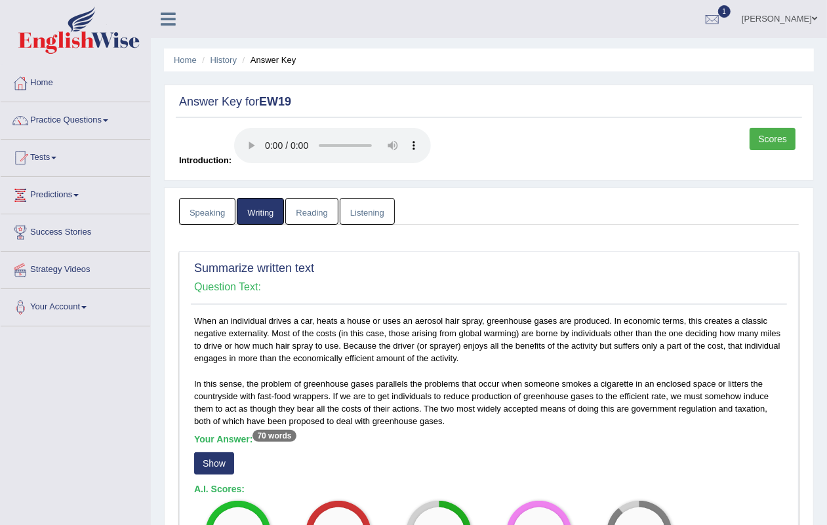
click at [322, 209] on link "Reading" at bounding box center [311, 211] width 52 height 27
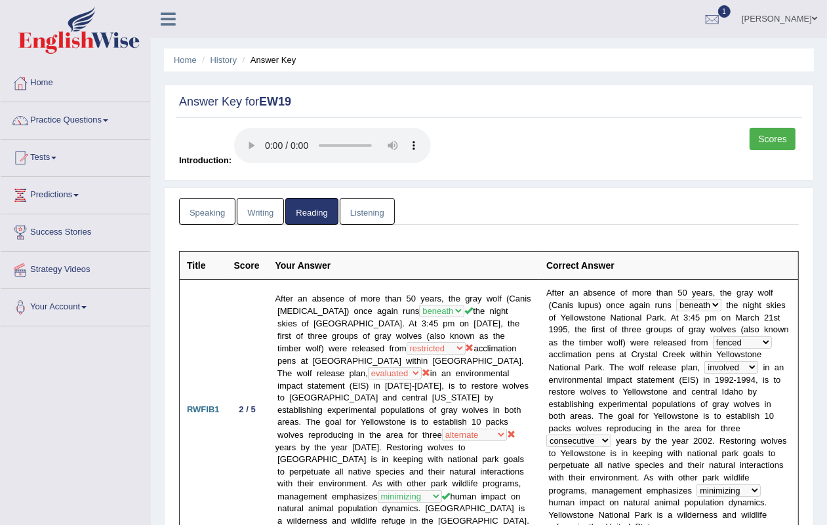
click at [350, 209] on link "Listening" at bounding box center [367, 211] width 55 height 27
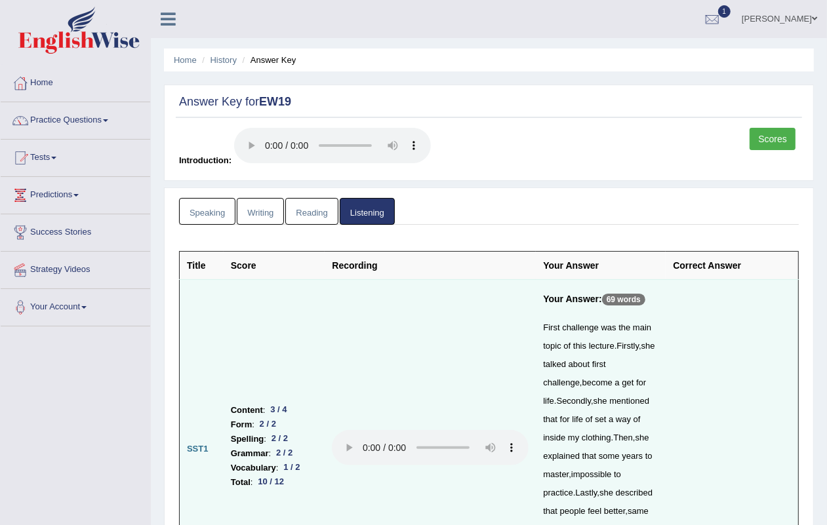
click at [195, 209] on link "Speaking" at bounding box center [207, 211] width 56 height 27
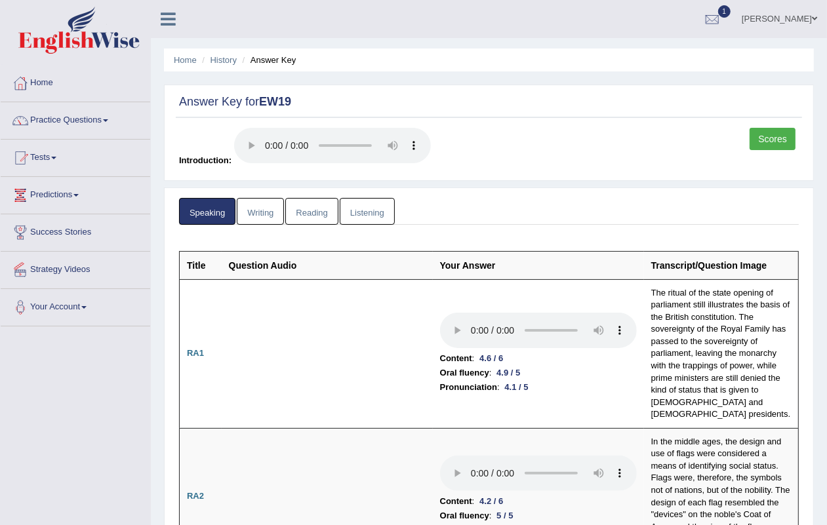
click at [262, 210] on link "Writing" at bounding box center [260, 211] width 47 height 27
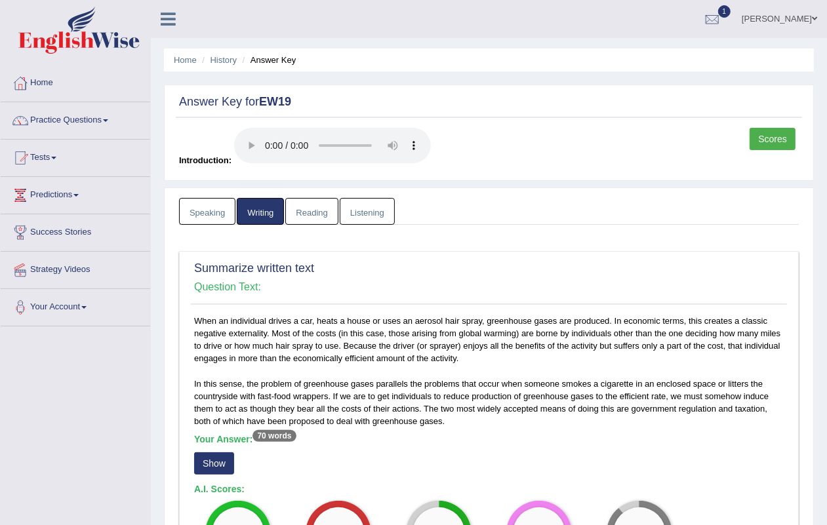
click at [775, 129] on link "Scores" at bounding box center [773, 139] width 46 height 22
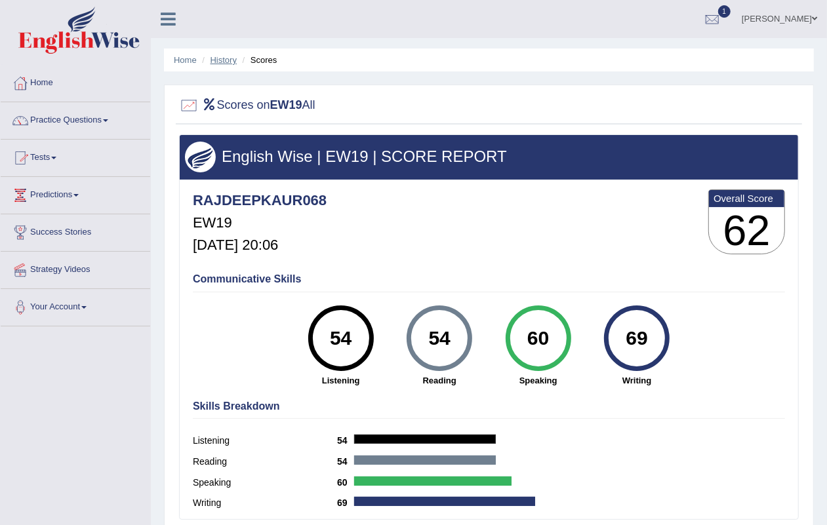
click at [231, 57] on link "History" at bounding box center [223, 60] width 26 height 10
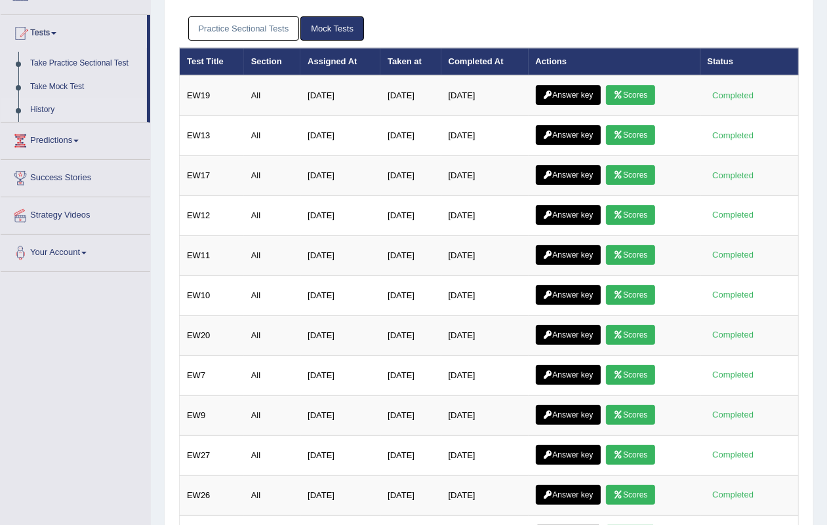
click at [548, 87] on link "Answer key" at bounding box center [568, 95] width 65 height 20
